Goal: Task Accomplishment & Management: Manage account settings

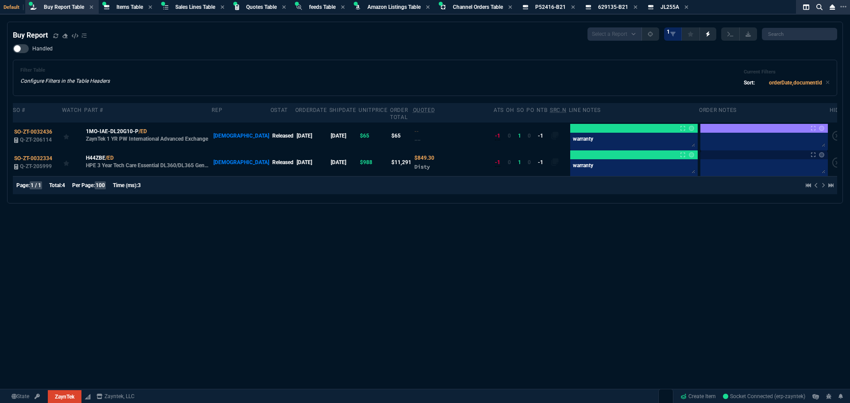
select select "8: NEPT"
click at [214, 60] on div "Handled Filter Table Configure Filters in the Table Headers Current Filters Sor…" at bounding box center [425, 70] width 824 height 52
click at [291, 254] on div "Buy Report Select a Report Not Purchased 1 Handled Filter Table Configure Filte…" at bounding box center [425, 234] width 850 height 425
click at [153, 244] on div "Buy Report Select a Report Not Purchased 1 Handled Filter Table Configure Filte…" at bounding box center [425, 234] width 850 height 425
click at [332, 247] on div "Buy Report Select a Report Not Purchased 1 Handled Filter Table Configure Filte…" at bounding box center [425, 234] width 850 height 425
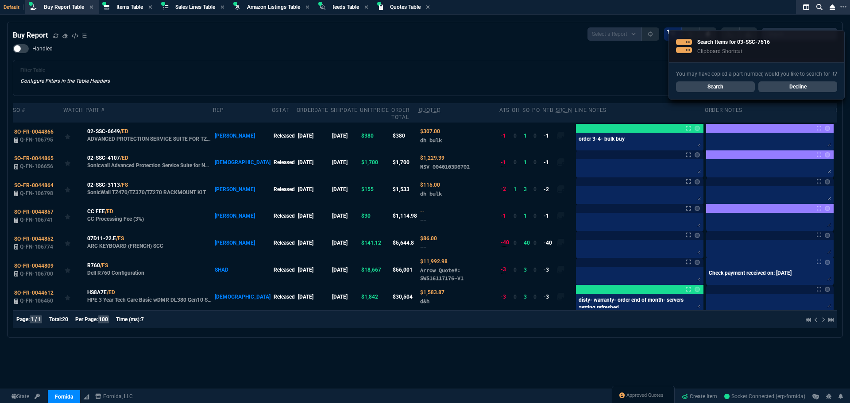
select select "8: NEPT"
click at [57, 36] on icon at bounding box center [55, 35] width 5 height 5
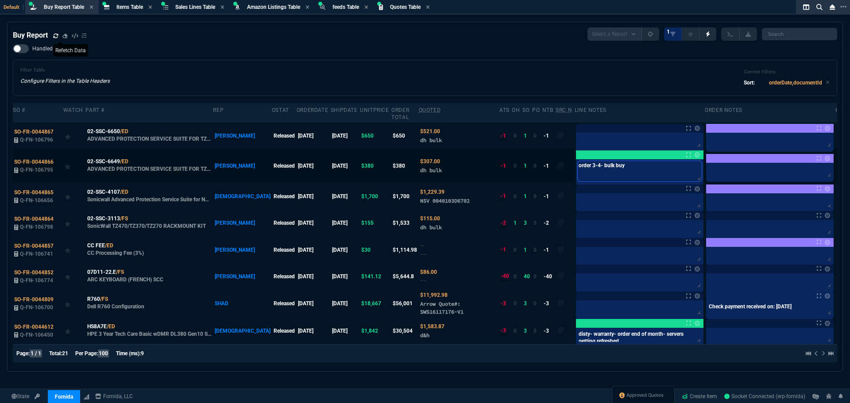
click at [605, 161] on textarea "order 3-4- bulk buy" at bounding box center [639, 171] width 124 height 20
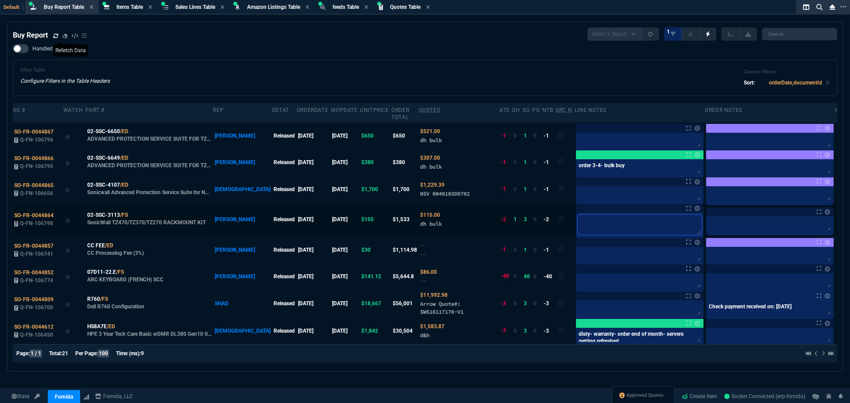
click at [577, 220] on textarea at bounding box center [639, 225] width 124 height 20
type textarea "b"
type textarea "bu"
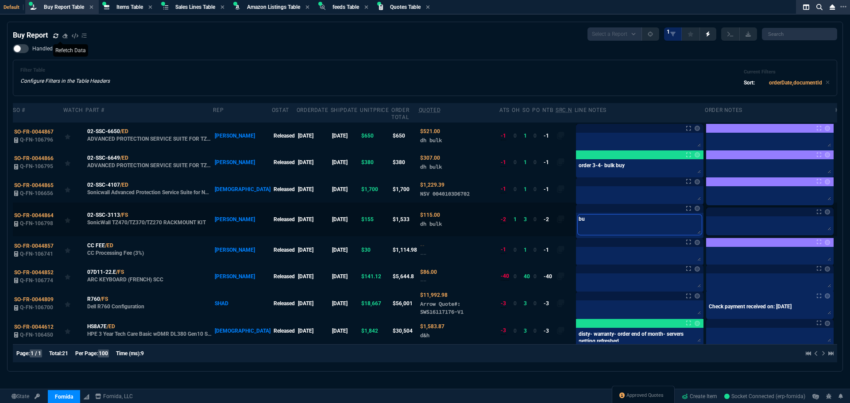
type textarea "bul"
type textarea "bulk"
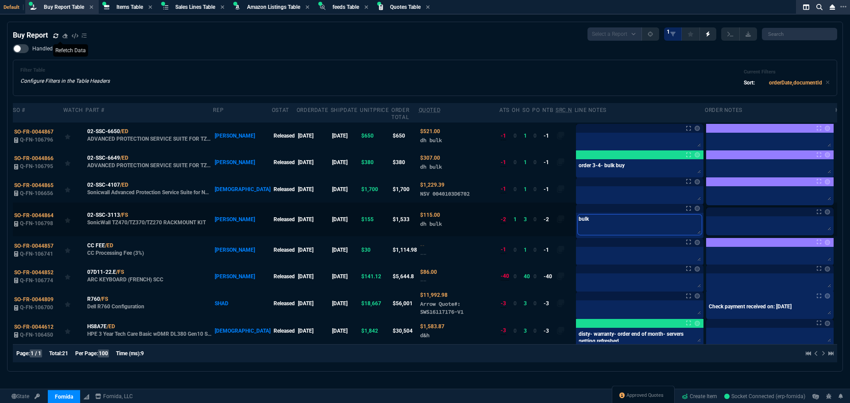
type textarea "bulk"
type textarea "bulk b"
type textarea "bulk bu"
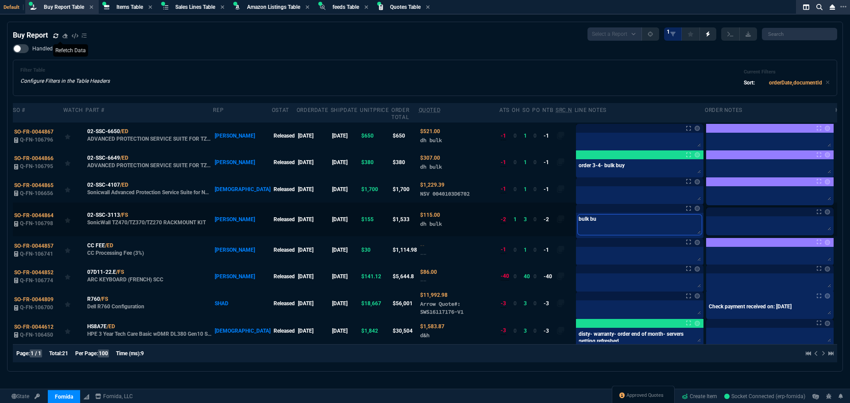
type textarea "bulk buy"
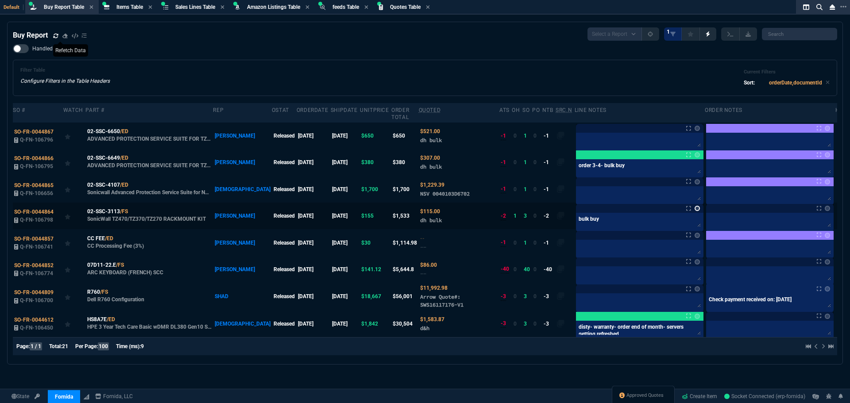
click at [694, 206] on link at bounding box center [696, 208] width 5 height 5
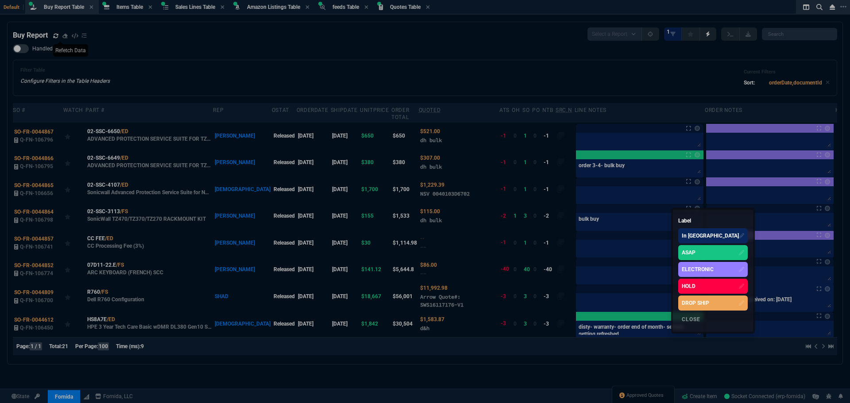
click at [690, 251] on div "ASAP" at bounding box center [688, 253] width 14 height 8
click at [621, 133] on div at bounding box center [425, 201] width 850 height 403
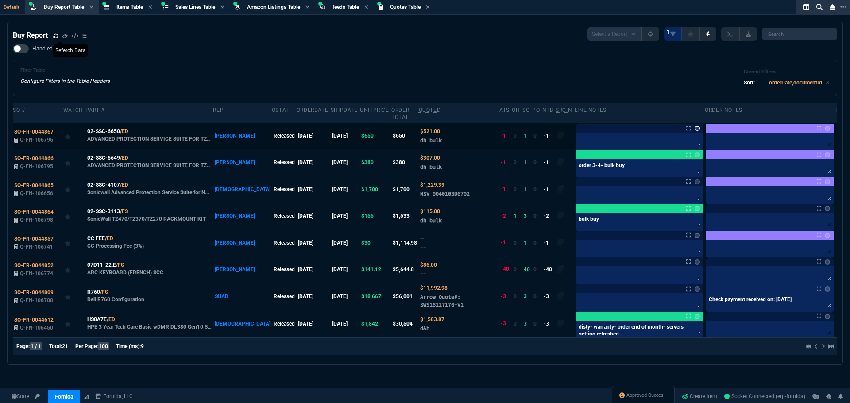
click at [694, 126] on link at bounding box center [696, 128] width 5 height 5
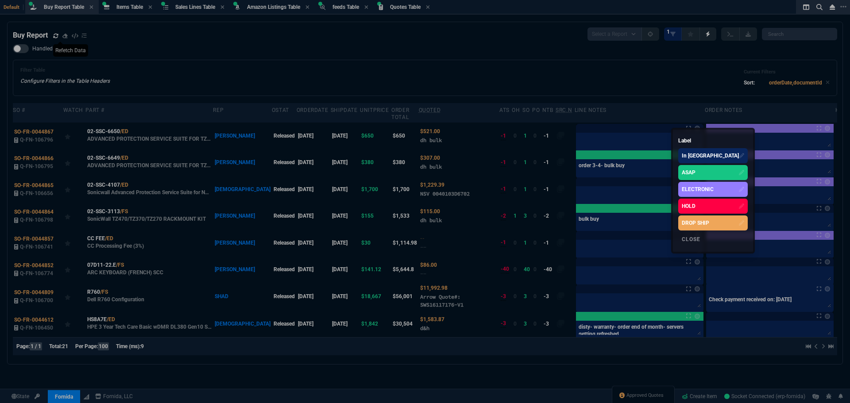
click at [687, 171] on div "ASAP" at bounding box center [688, 173] width 14 height 8
click at [567, 129] on div at bounding box center [425, 201] width 850 height 403
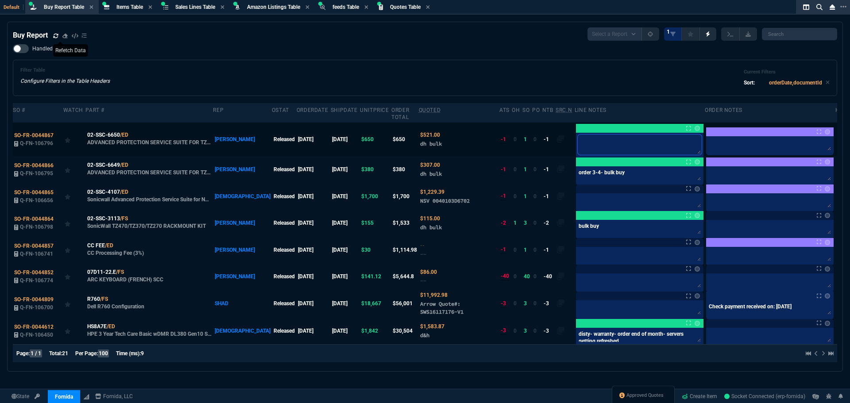
click at [577, 135] on textarea at bounding box center [639, 145] width 124 height 20
paste textarea "03-SSC-7516"
type textarea "03-SSC-7516"
drag, startPoint x: 620, startPoint y: 134, endPoint x: 484, endPoint y: 127, distance: 135.6
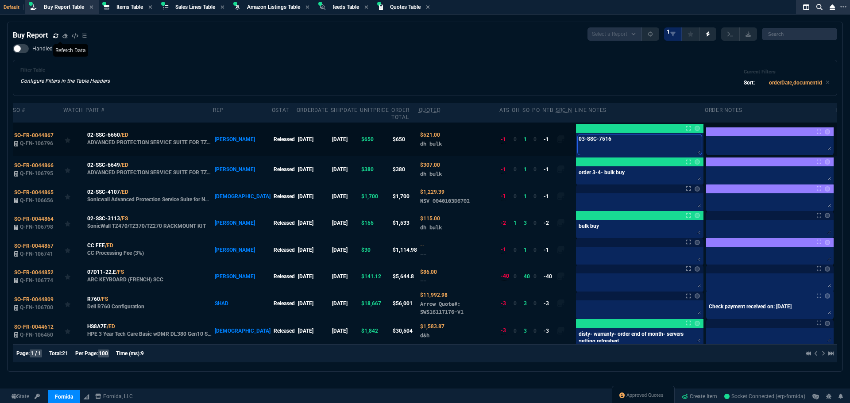
click at [485, 127] on tr "SO-FR-0044867 Q-FN-106796 02-SSC-6650 /ED ADVANCED PROTECTION SERVICE SUITE FOR…" at bounding box center [432, 140] width 838 height 34
type textarea "B"
type textarea "Bu"
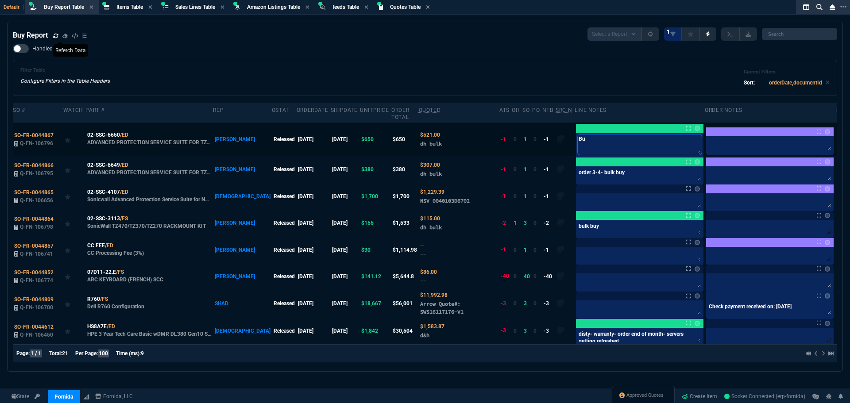
type textarea "Bul"
type textarea "Bulk"
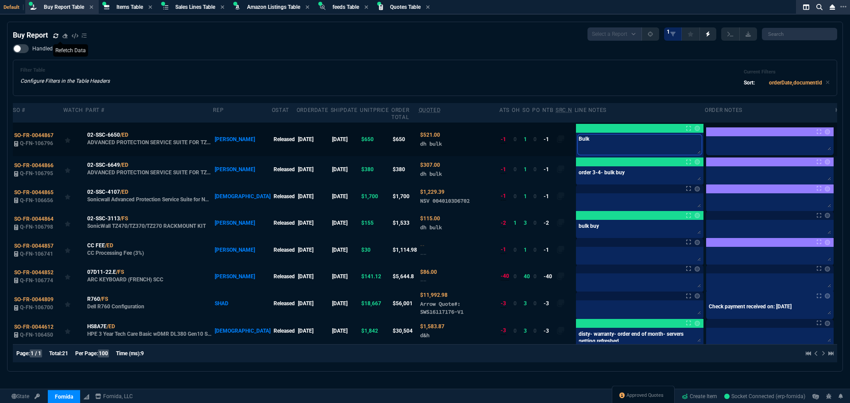
type textarea "Bulk"
type textarea "Bulk b"
type textarea "Bulk bu"
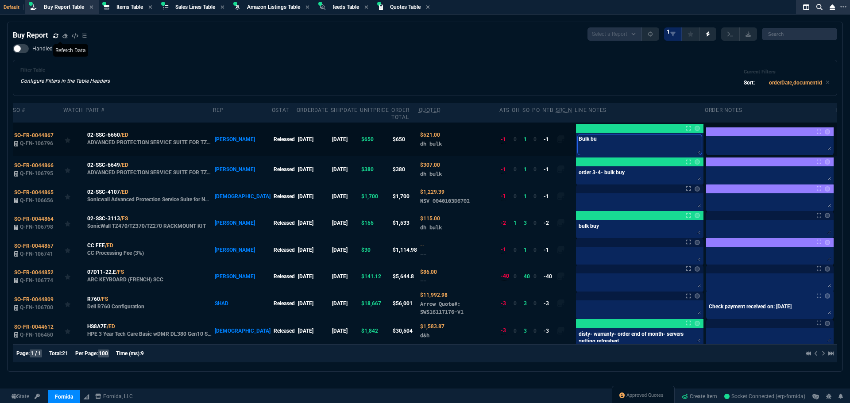
type textarea "Bulk buy"
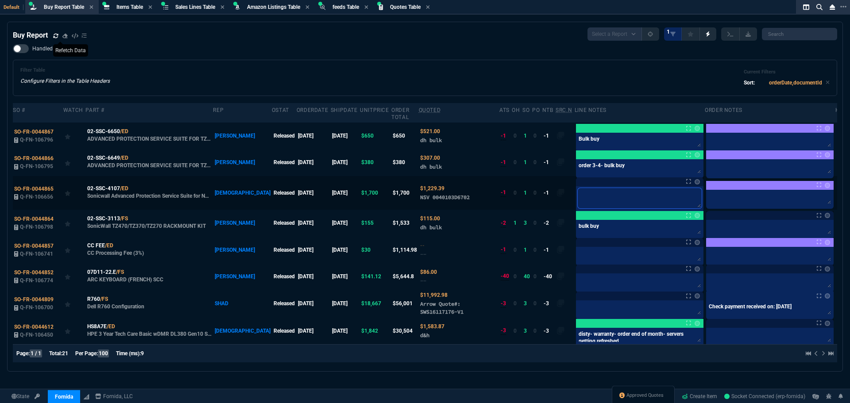
click at [577, 192] on textarea at bounding box center [639, 198] width 124 height 20
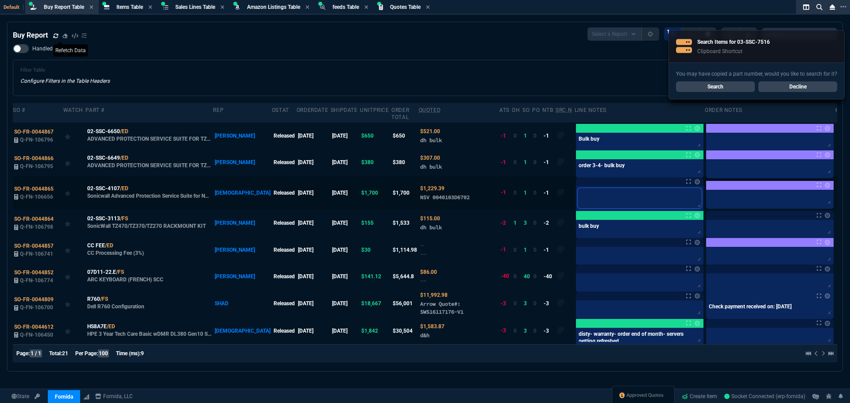
click at [606, 190] on textarea at bounding box center [639, 198] width 124 height 20
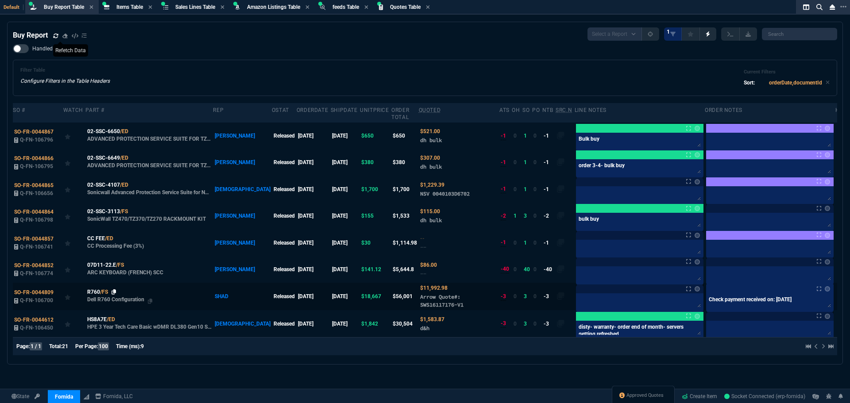
click at [113, 292] on td "R760 /FS Dell R760 Configuration" at bounding box center [148, 296] width 127 height 27
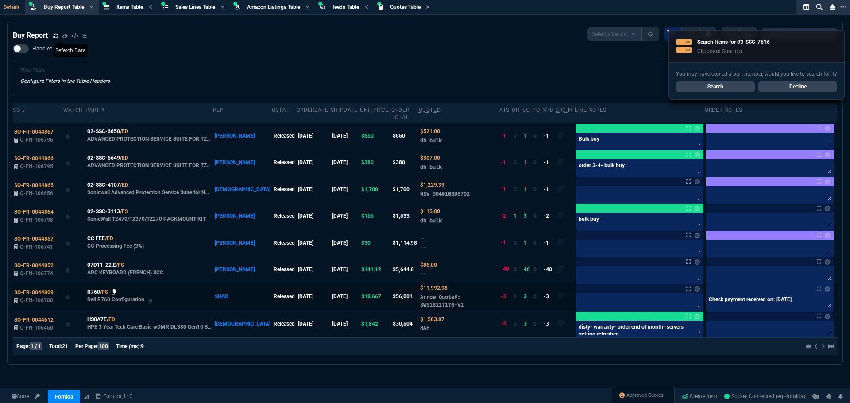
click at [112, 289] on icon at bounding box center [114, 291] width 5 height 5
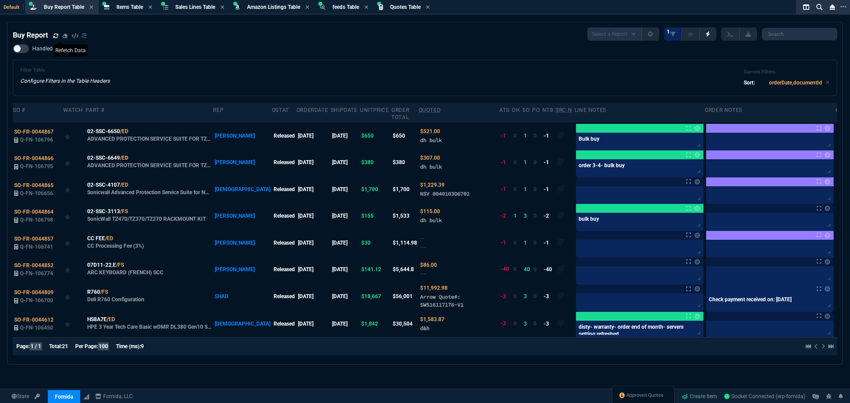
click at [468, 84] on div "Filter Table Configure Filters in the Table Headers Current Filters Sort: order…" at bounding box center [424, 77] width 809 height 21
click at [43, 289] on span "SO-FR-0044809" at bounding box center [33, 292] width 39 height 6
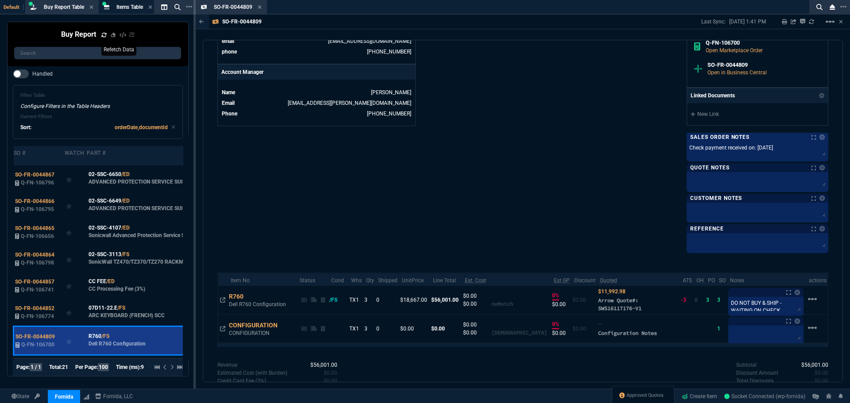
scroll to position [444, 0]
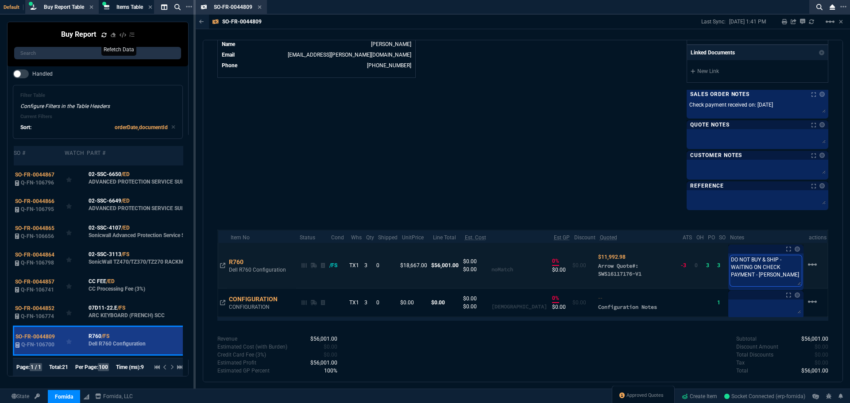
click at [757, 266] on textarea "DO NOT BUY & SHIP - WAITING ON CHECK PAYMENT - SARA" at bounding box center [766, 270] width 72 height 31
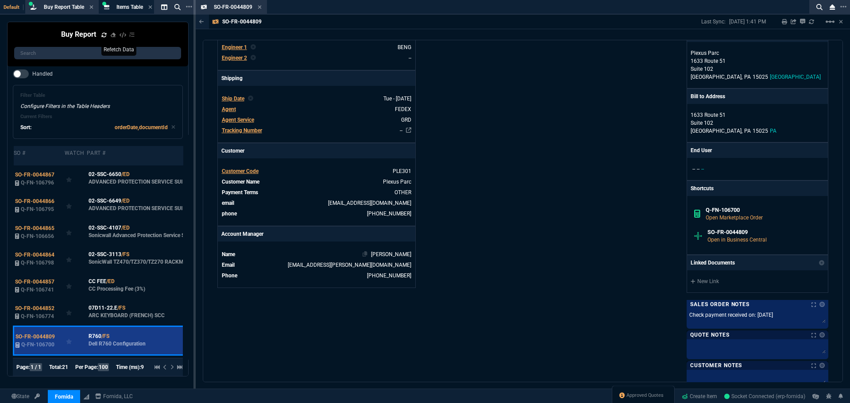
scroll to position [178, 0]
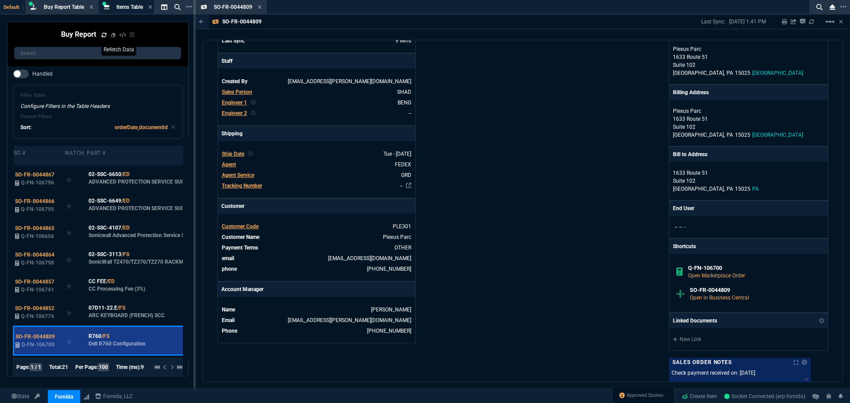
click at [259, 9] on icon at bounding box center [260, 6] width 4 height 5
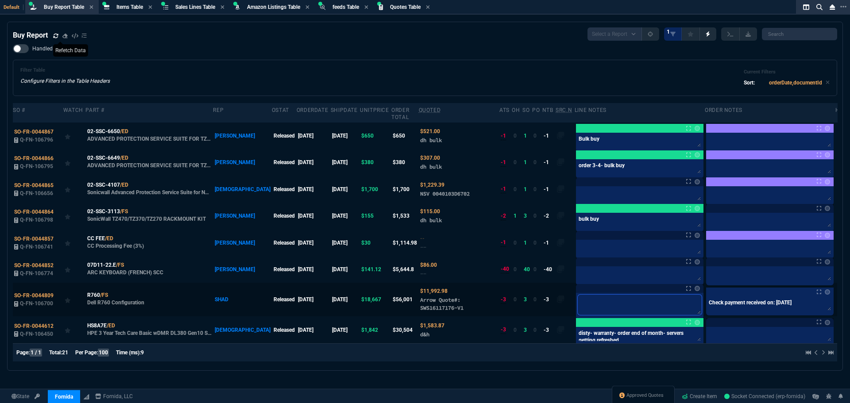
click at [585, 295] on textarea at bounding box center [639, 305] width 124 height 20
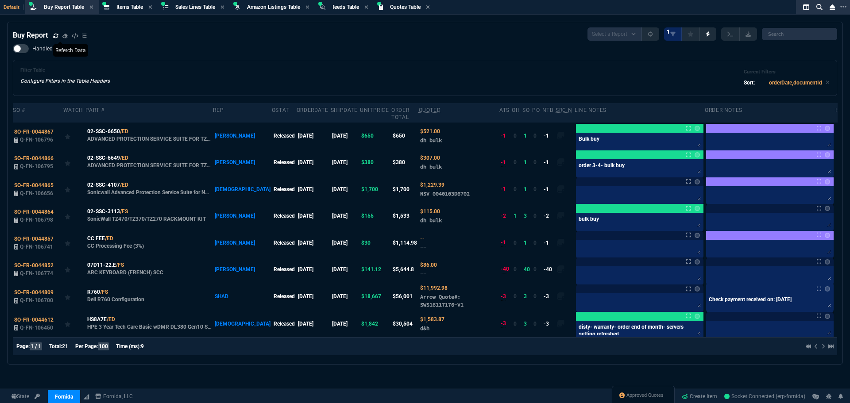
click at [397, 77] on div "Filter Table Configure Filters in the Table Headers Current Filters Sort: order…" at bounding box center [424, 77] width 809 height 21
click at [56, 34] on icon at bounding box center [55, 35] width 5 height 5
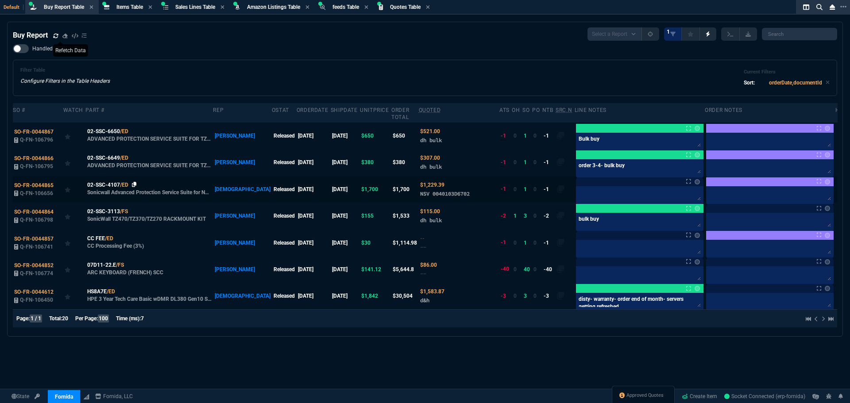
click at [135, 182] on icon at bounding box center [134, 184] width 5 height 5
